Goal: Check status: Check status

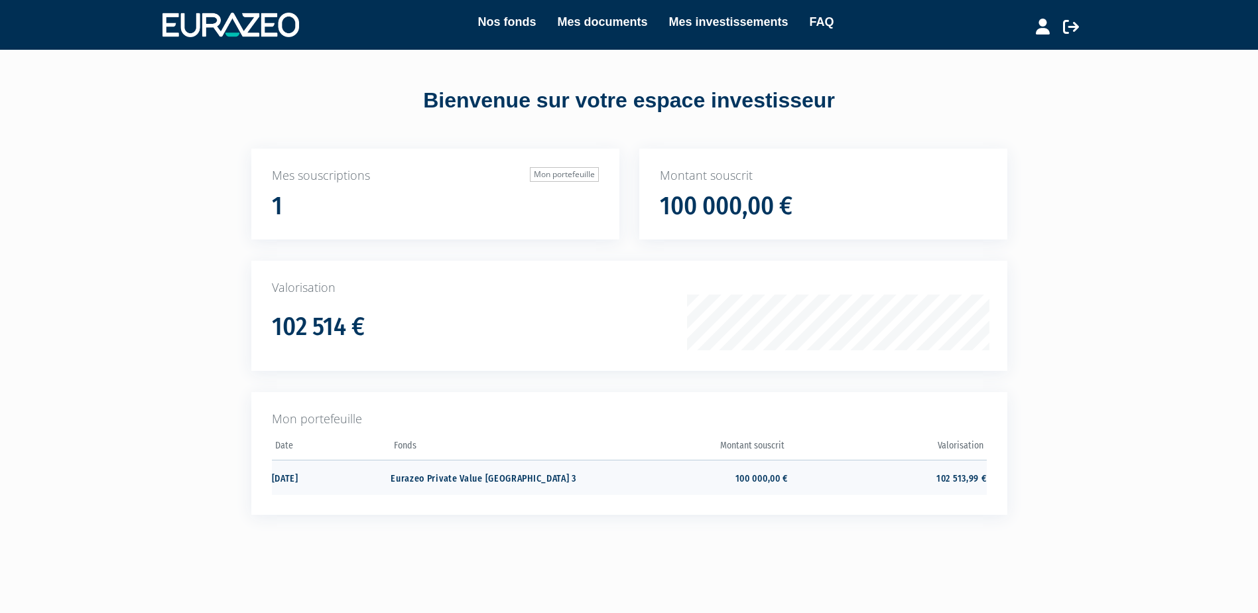
click at [496, 464] on td "Eurazeo Private Value [GEOGRAPHIC_DATA] 3" at bounding box center [490, 477] width 198 height 35
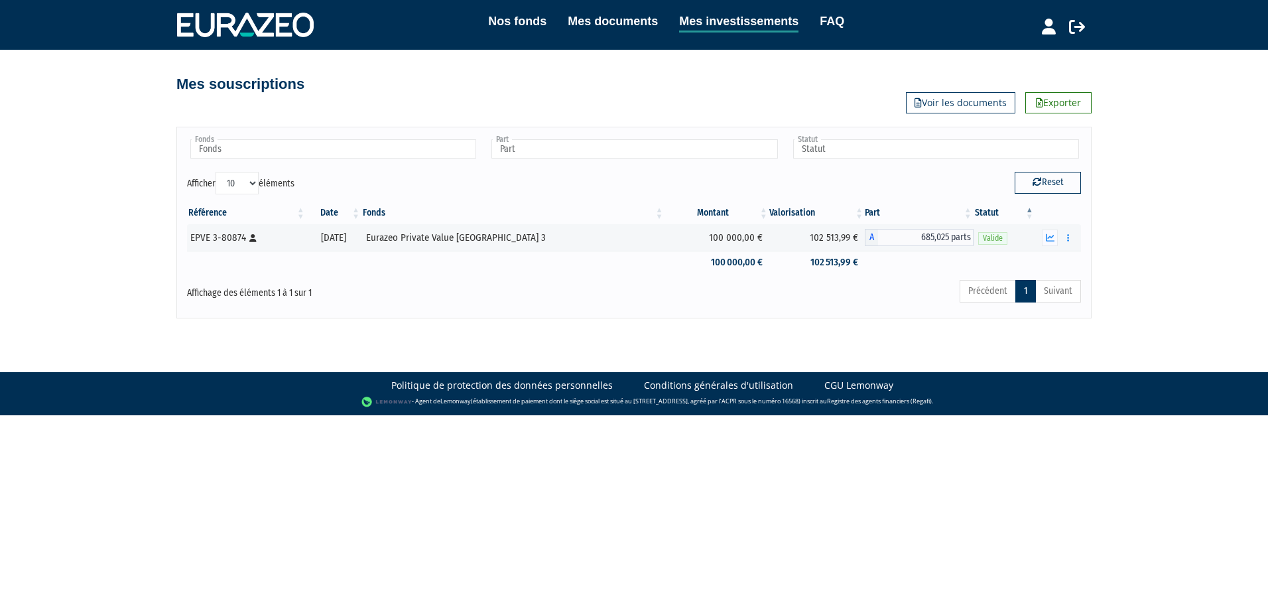
click at [141, 218] on div "Nos fonds Mes documents Mes investissements FAQ Déconnexion Nos fonds Mes docum…" at bounding box center [634, 159] width 1268 height 318
click at [799, 231] on td "102 513,99 €" at bounding box center [817, 237] width 96 height 27
click at [795, 261] on td "102 513,99 €" at bounding box center [817, 262] width 96 height 23
click at [807, 263] on td "102 513,99 €" at bounding box center [817, 262] width 96 height 23
click at [645, 72] on div "Mes souscriptions Exporter Voir les documents" at bounding box center [633, 77] width 915 height 29
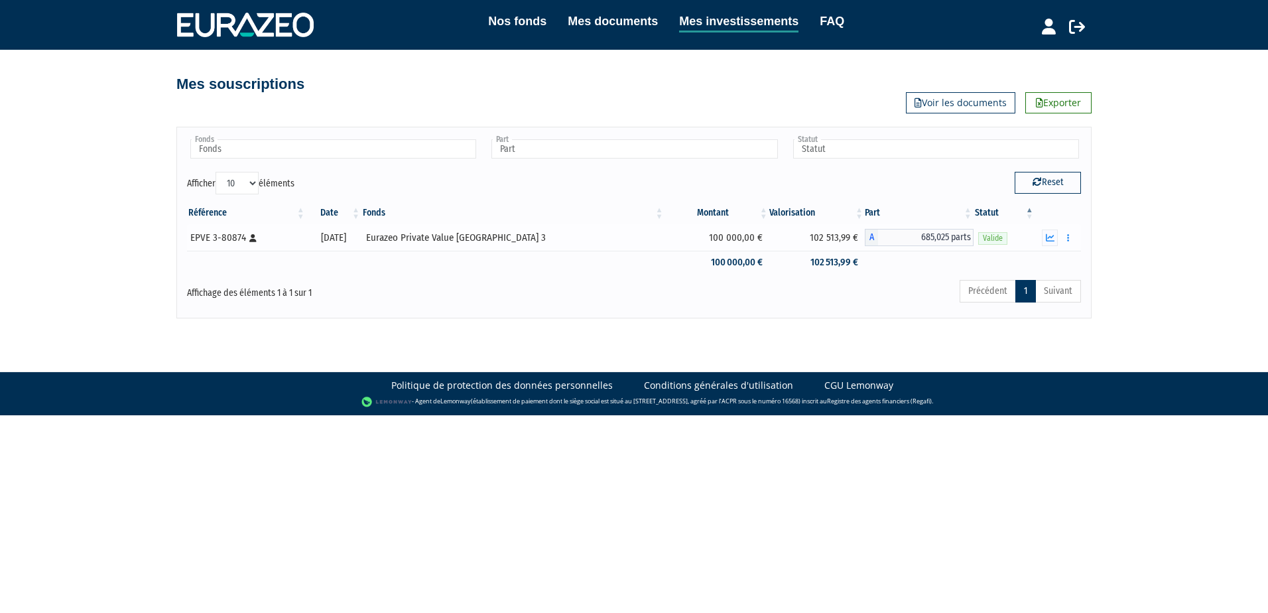
click at [208, 239] on div "EPVE 3-80874 [Français] Personne physique" at bounding box center [245, 238] width 111 height 14
drag, startPoint x: 435, startPoint y: 58, endPoint x: 478, endPoint y: 33, distance: 49.6
click at [446, 55] on div "Mes souscriptions Exporter Voir les documents" at bounding box center [634, 82] width 776 height 64
click at [507, 19] on link "Nos fonds" at bounding box center [517, 21] width 58 height 19
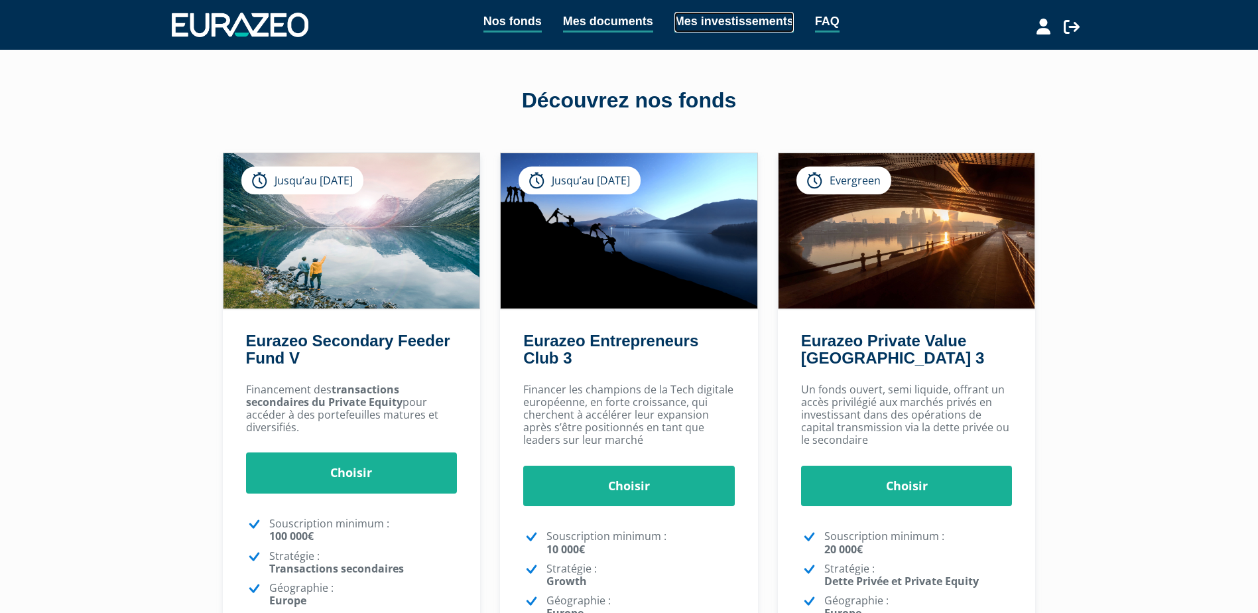
click at [736, 19] on link "Mes investissements" at bounding box center [734, 22] width 119 height 21
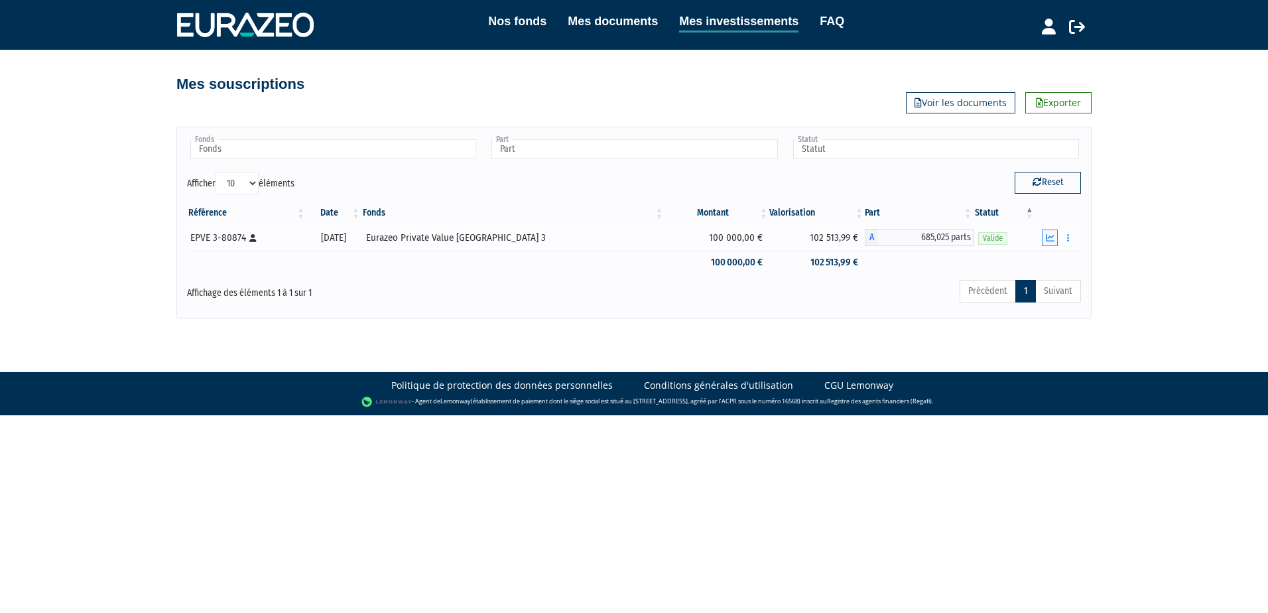
click at [1053, 239] on icon "button" at bounding box center [1050, 237] width 9 height 9
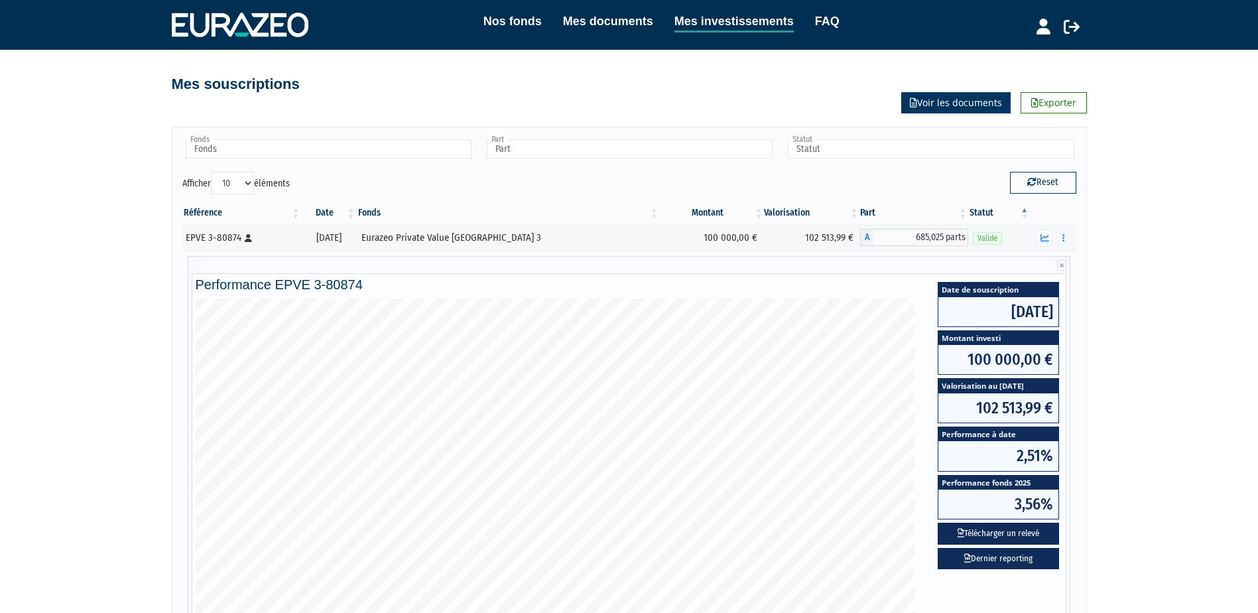
click at [922, 106] on link "Voir les documents" at bounding box center [955, 102] width 109 height 21
